Goal: Entertainment & Leisure: Consume media (video, audio)

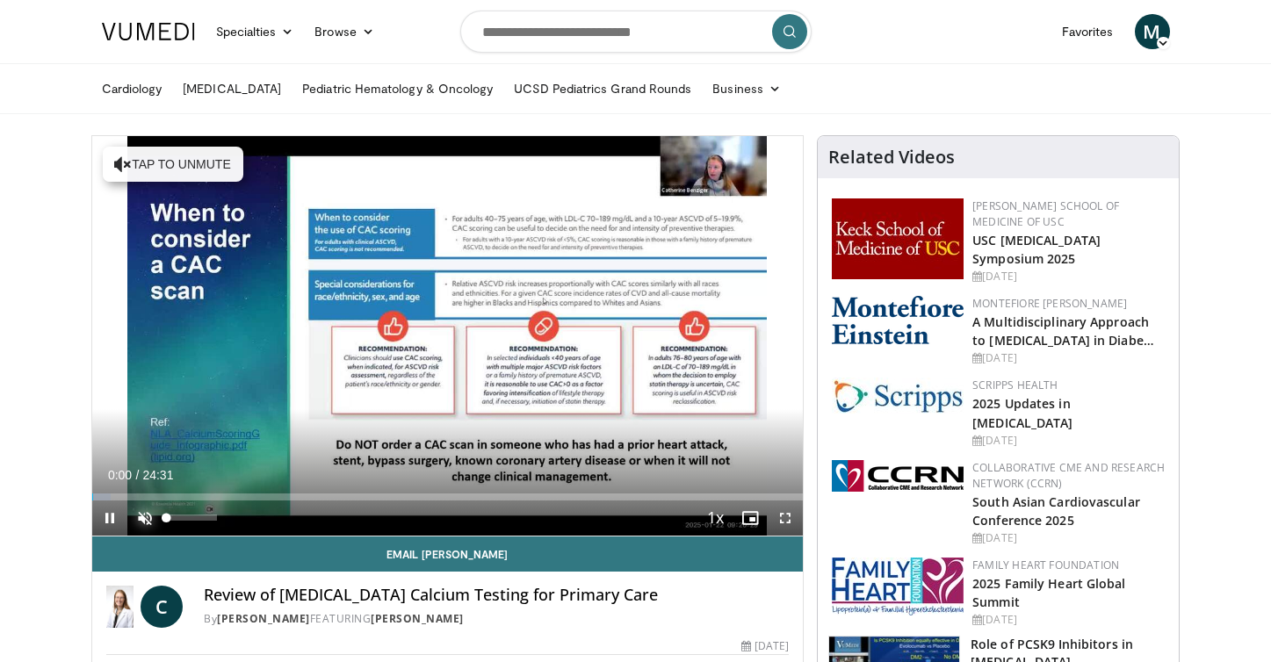
click at [141, 521] on span "Video Player" at bounding box center [144, 518] width 35 height 35
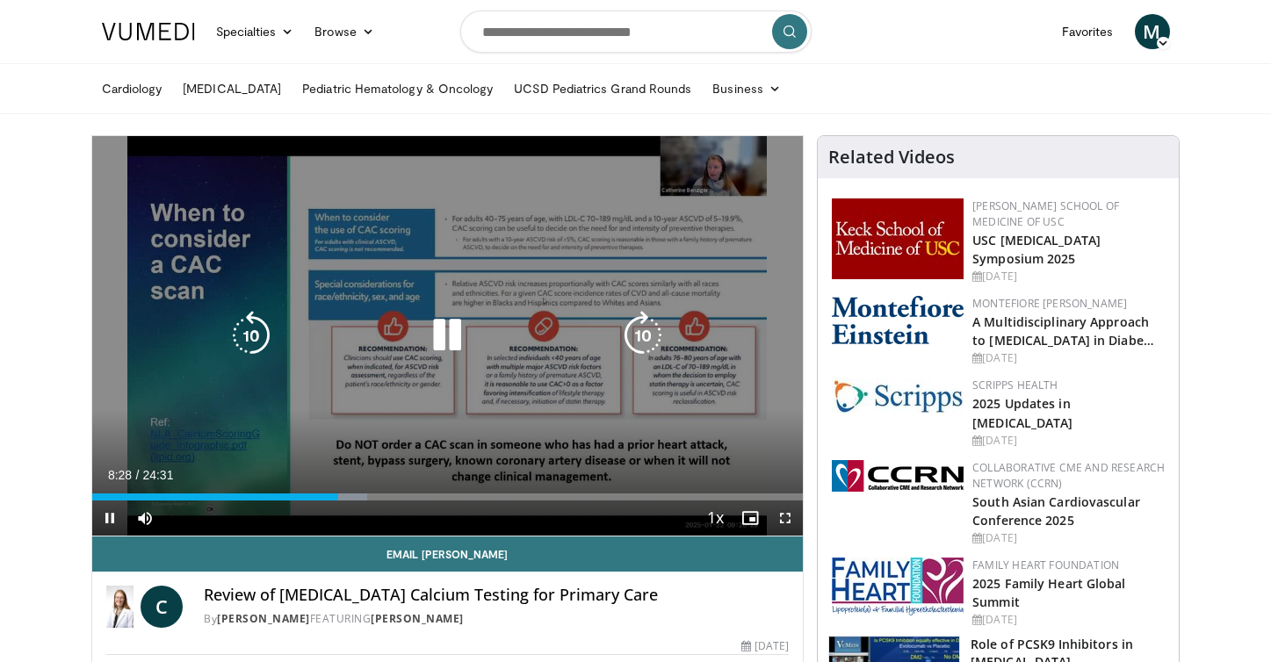
click at [449, 324] on icon "Video Player" at bounding box center [446, 335] width 49 height 49
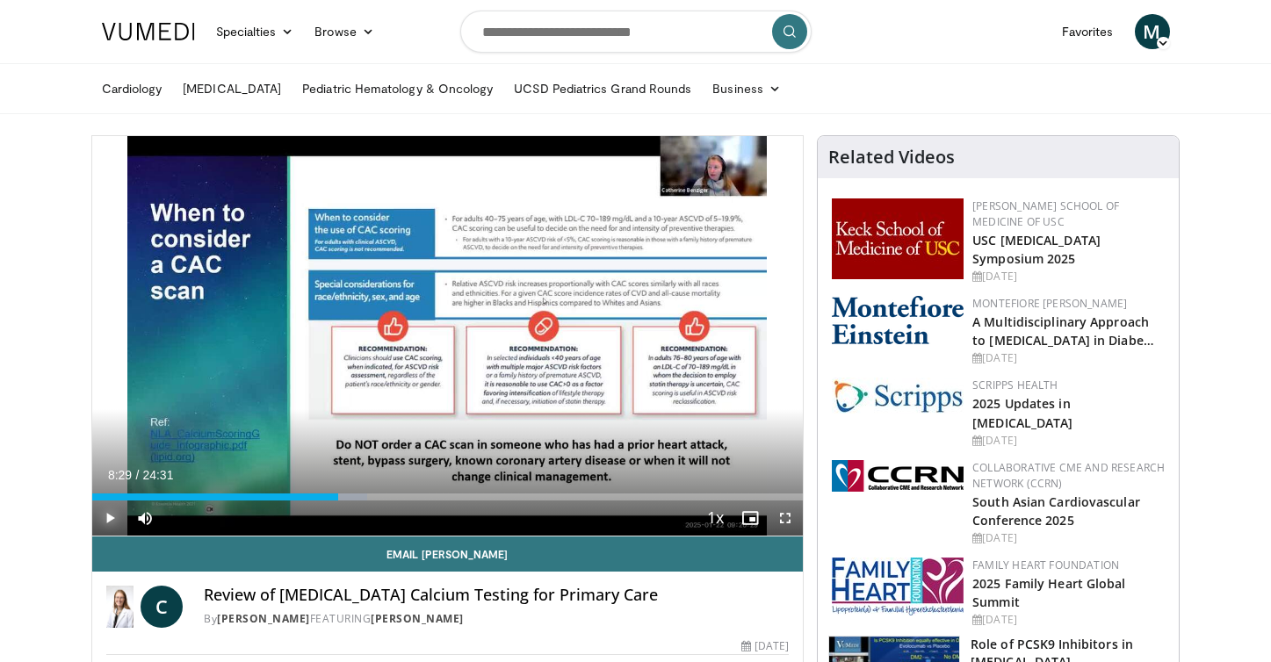
click at [109, 515] on span "Video Player" at bounding box center [109, 518] width 35 height 35
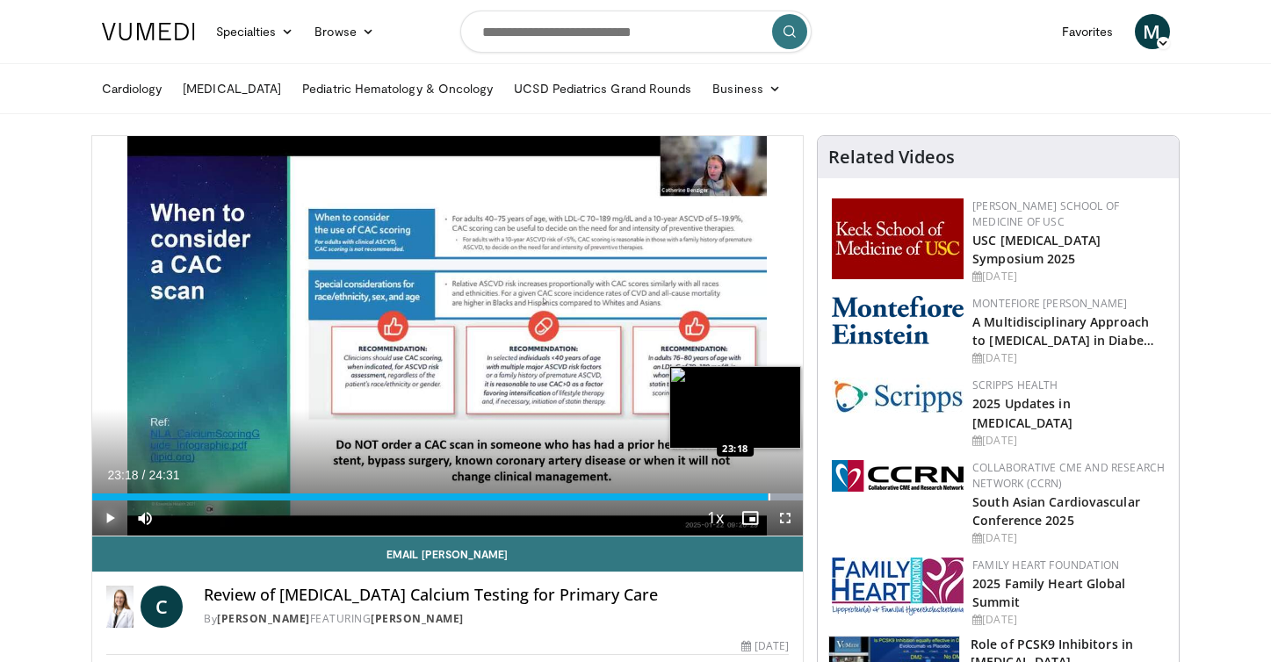
click at [768, 496] on div "Progress Bar" at bounding box center [769, 497] width 2 height 7
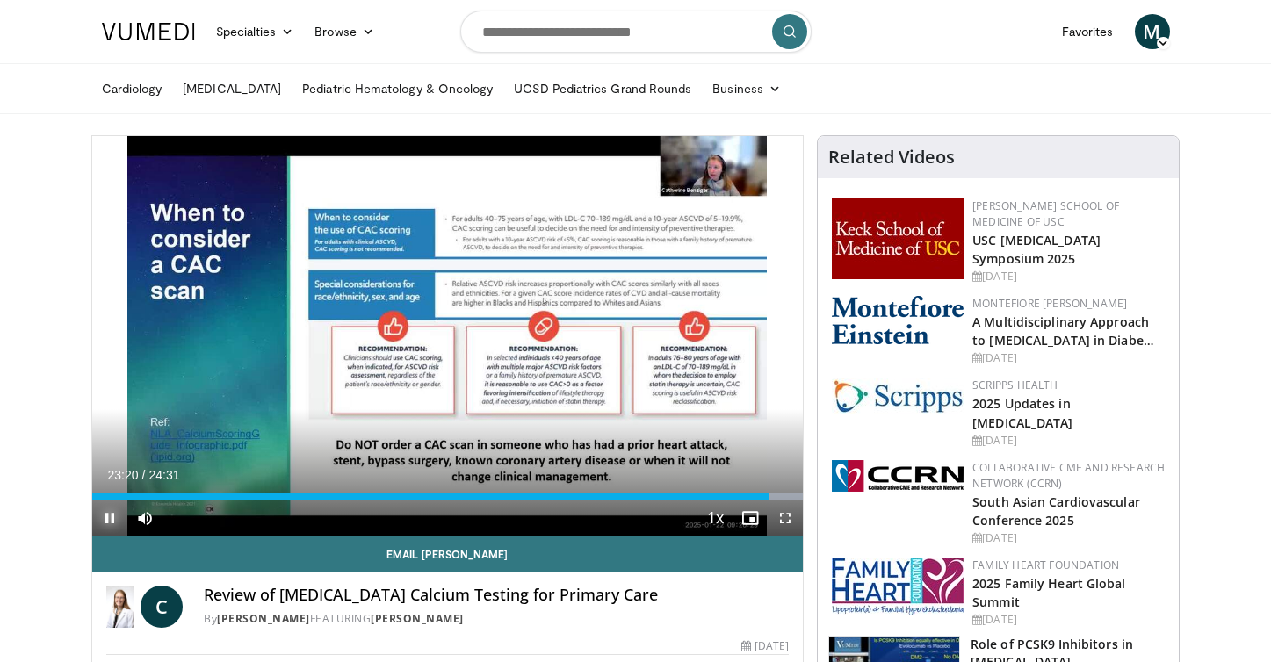
click at [105, 515] on span "Video Player" at bounding box center [109, 518] width 35 height 35
